Goal: Information Seeking & Learning: Learn about a topic

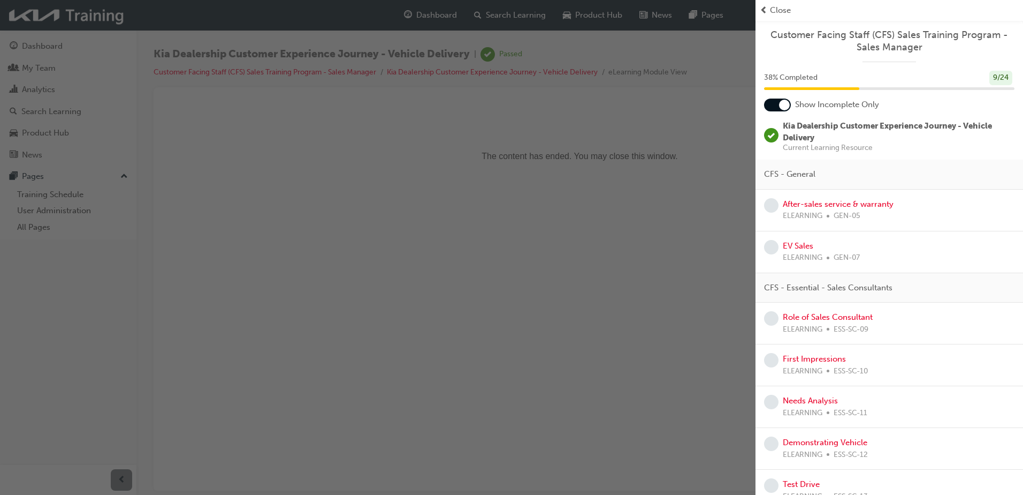
click at [356, 238] on div "button" at bounding box center [378, 247] width 756 height 495
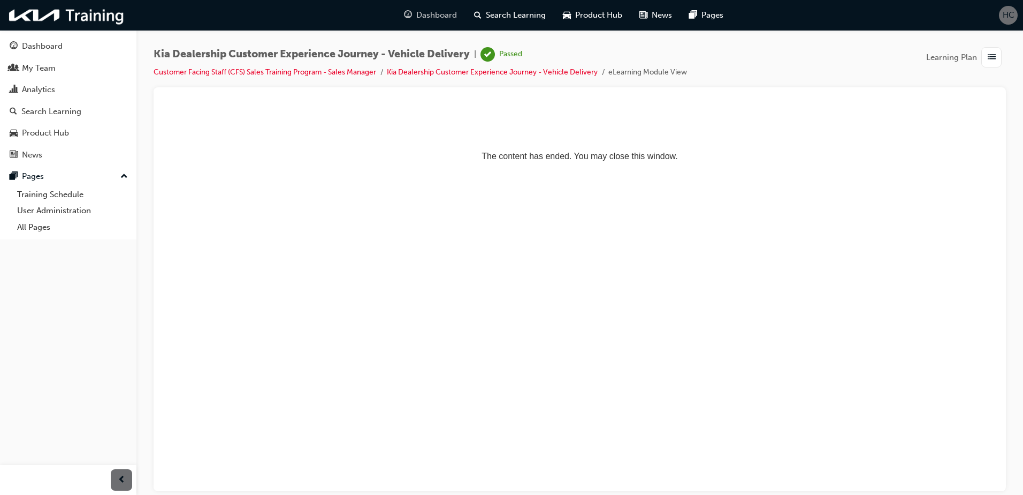
click at [430, 11] on span "Dashboard" at bounding box center [436, 15] width 41 height 12
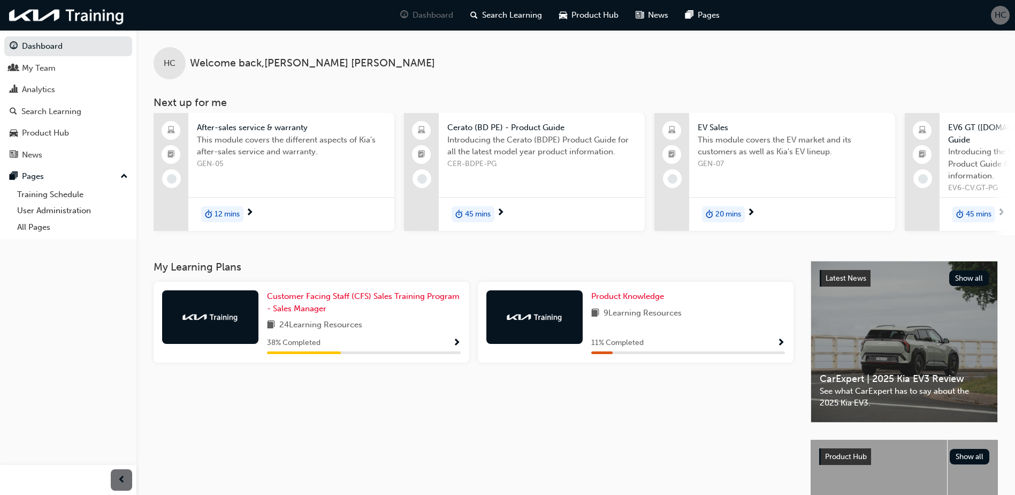
click at [582, 449] on div "My Learning Plans Customer Facing Staff (CFS) Sales Training Program - Sales Ma…" at bounding box center [482, 427] width 657 height 332
click at [316, 298] on span "Customer Facing Staff (CFS) Sales Training Program - Sales Manager" at bounding box center [363, 302] width 193 height 22
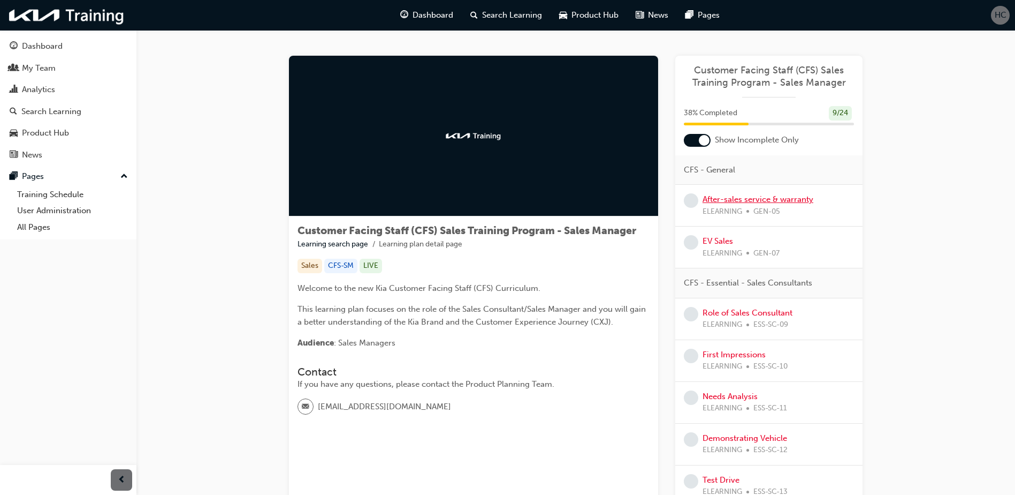
click at [762, 201] on link "After-sales service & warranty" at bounding box center [758, 199] width 111 height 10
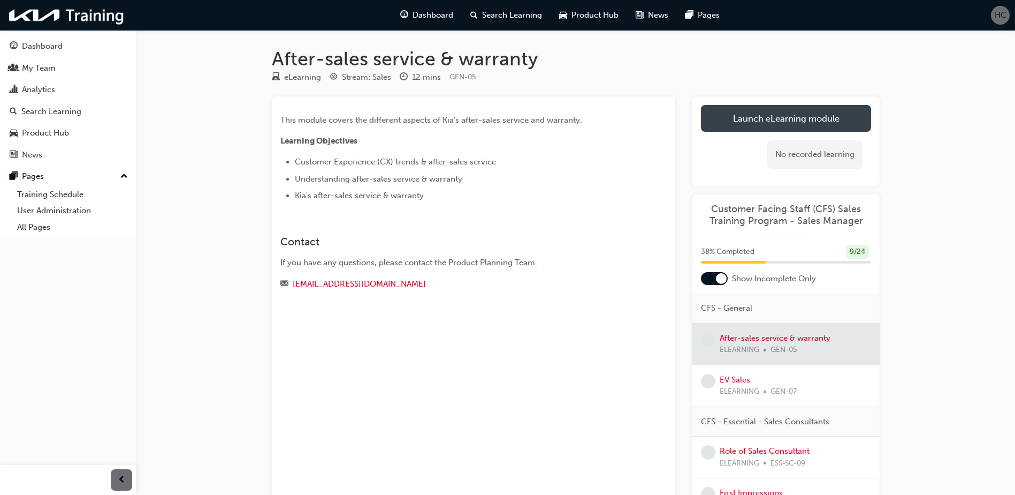
click at [770, 120] on link "Launch eLearning module" at bounding box center [786, 118] width 170 height 27
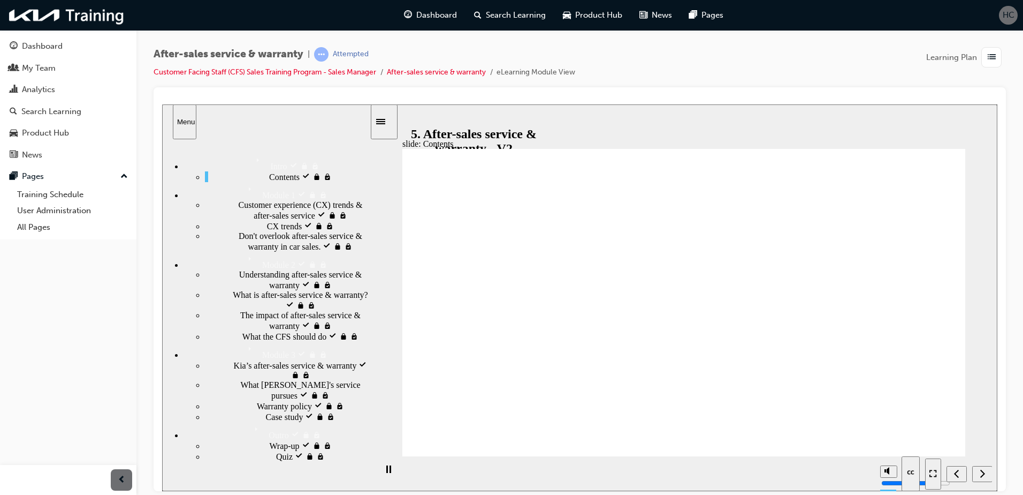
type input "3"
click at [890, 445] on input "volume" at bounding box center [916, 442] width 69 height 9
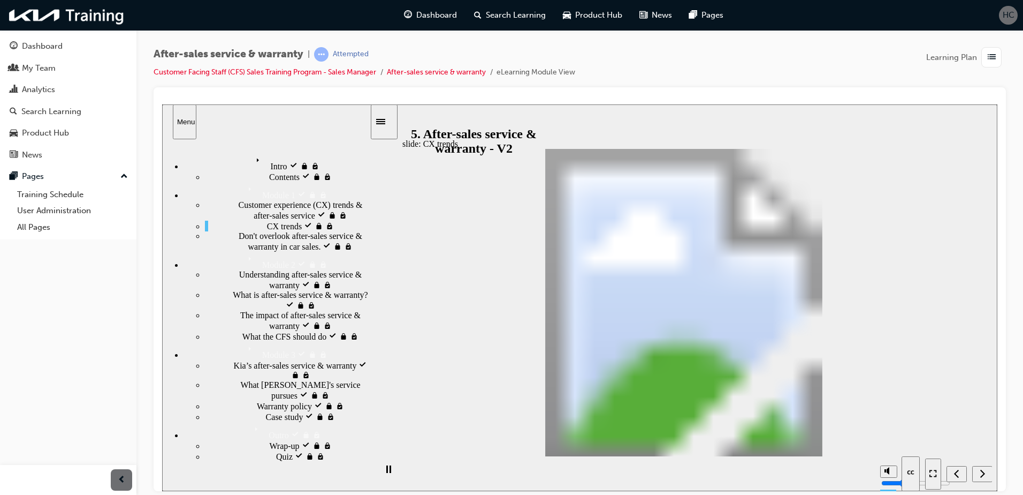
scroll to position [100, 0]
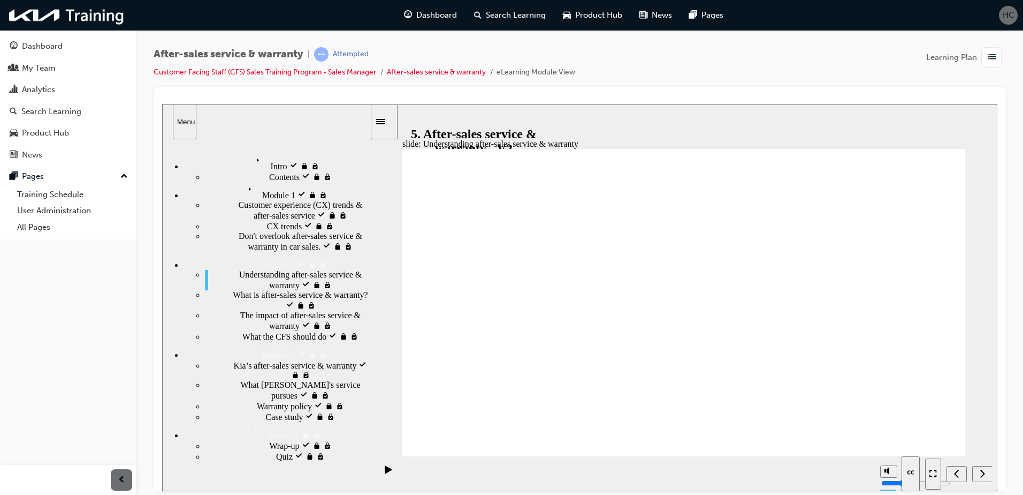
drag, startPoint x: 925, startPoint y: 436, endPoint x: 921, endPoint y: 442, distance: 7.7
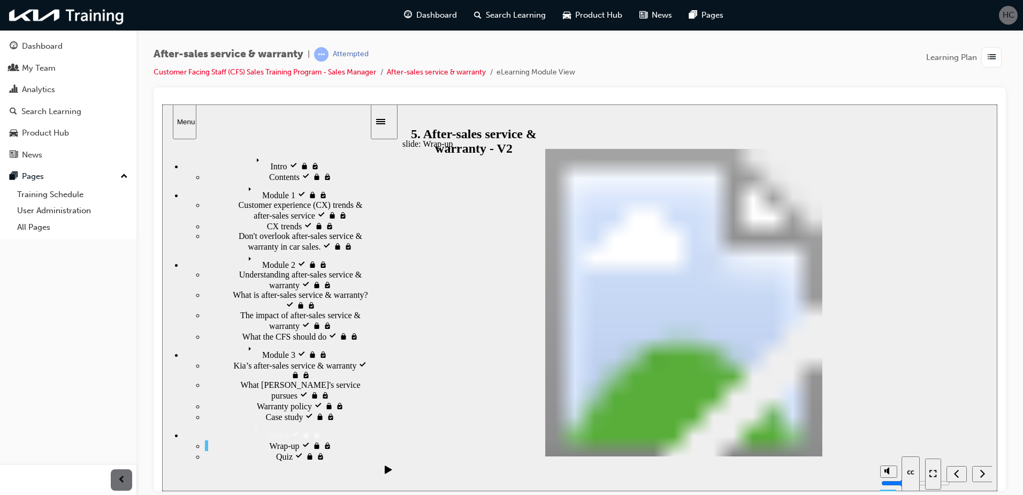
drag, startPoint x: 855, startPoint y: 277, endPoint x: 502, endPoint y: 300, distance: 354.0
drag, startPoint x: 865, startPoint y: 305, endPoint x: 533, endPoint y: 338, distance: 334.0
drag, startPoint x: 867, startPoint y: 366, endPoint x: 681, endPoint y: 315, distance: 192.0
drag, startPoint x: 853, startPoint y: 394, endPoint x: 661, endPoint y: 332, distance: 202.1
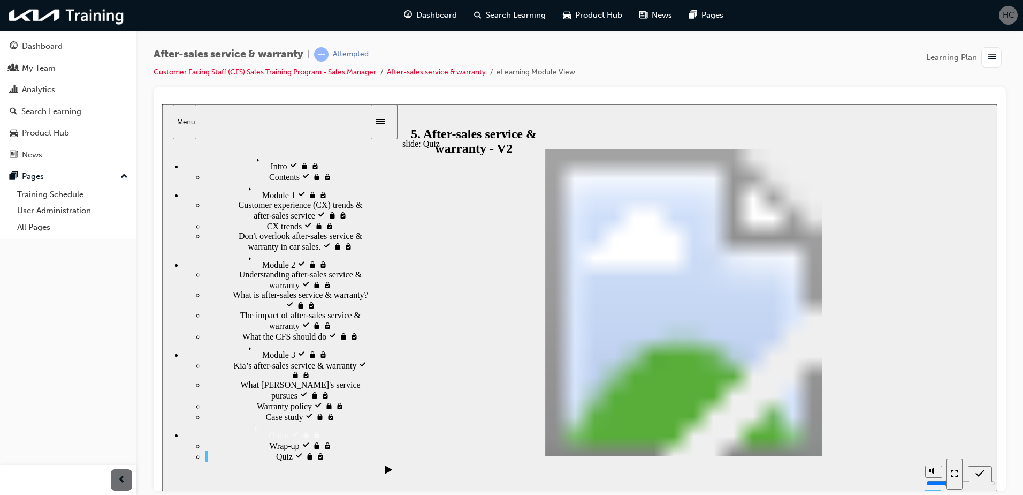
drag, startPoint x: 839, startPoint y: 338, endPoint x: 520, endPoint y: 369, distance: 320.5
drag, startPoint x: 578, startPoint y: 371, endPoint x: 717, endPoint y: 348, distance: 141.6
drag, startPoint x: 802, startPoint y: 331, endPoint x: 584, endPoint y: 352, distance: 218.3
drag, startPoint x: 788, startPoint y: 300, endPoint x: 578, endPoint y: 336, distance: 212.9
drag, startPoint x: 791, startPoint y: 397, endPoint x: 545, endPoint y: 355, distance: 249.7
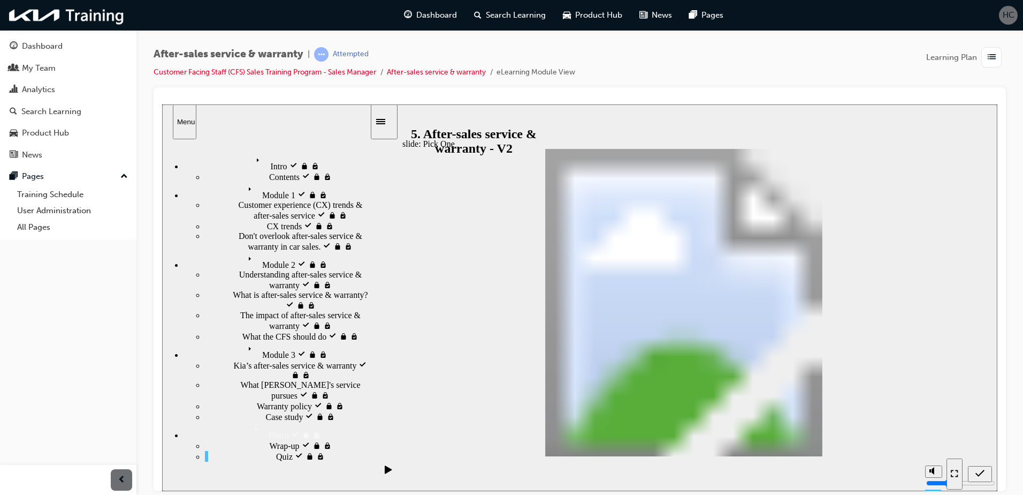
radio input "true"
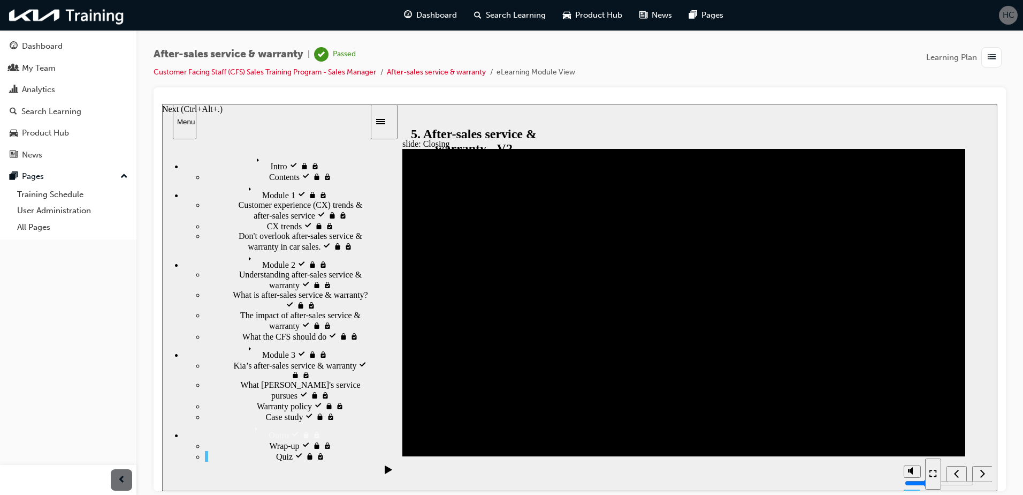
click at [980, 468] on icon "Next (Ctrl+Alt+Period)" at bounding box center [982, 473] width 5 height 10
click at [990, 57] on span "list-icon" at bounding box center [992, 57] width 8 height 13
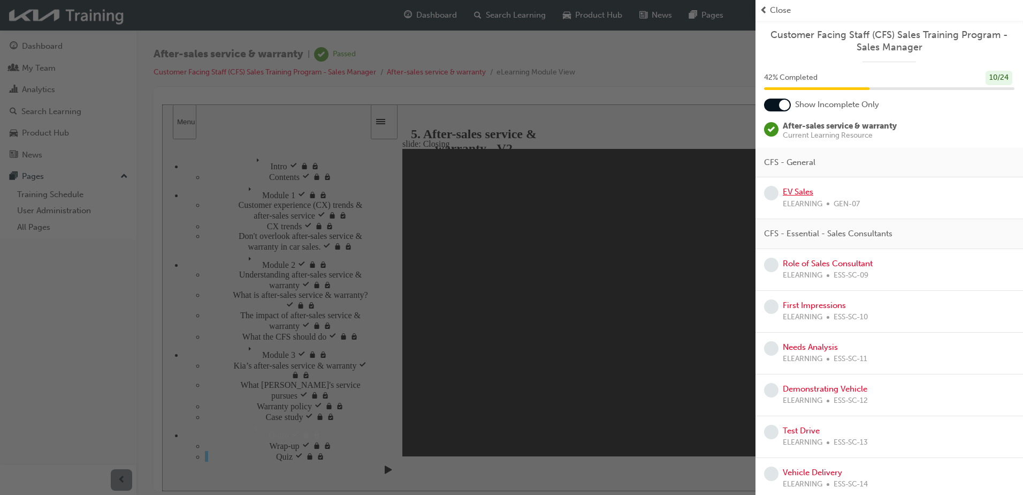
click at [797, 193] on link "EV Sales" at bounding box center [798, 192] width 31 height 10
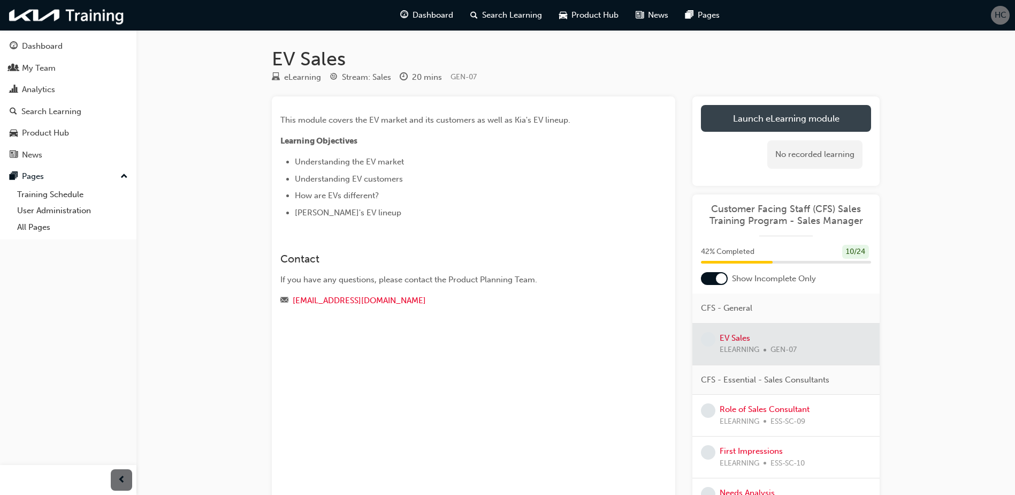
click at [725, 118] on link "Launch eLearning module" at bounding box center [786, 118] width 170 height 27
